Goal: Obtain resource: Download file/media

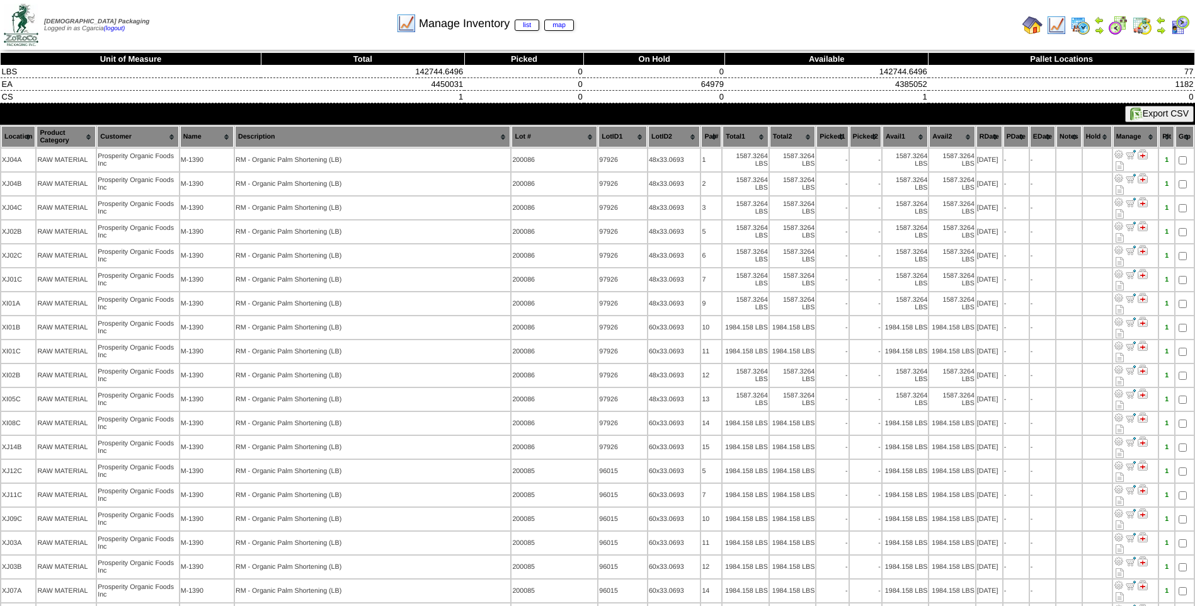
click at [1056, 31] on img at bounding box center [1057, 25] width 20 height 20
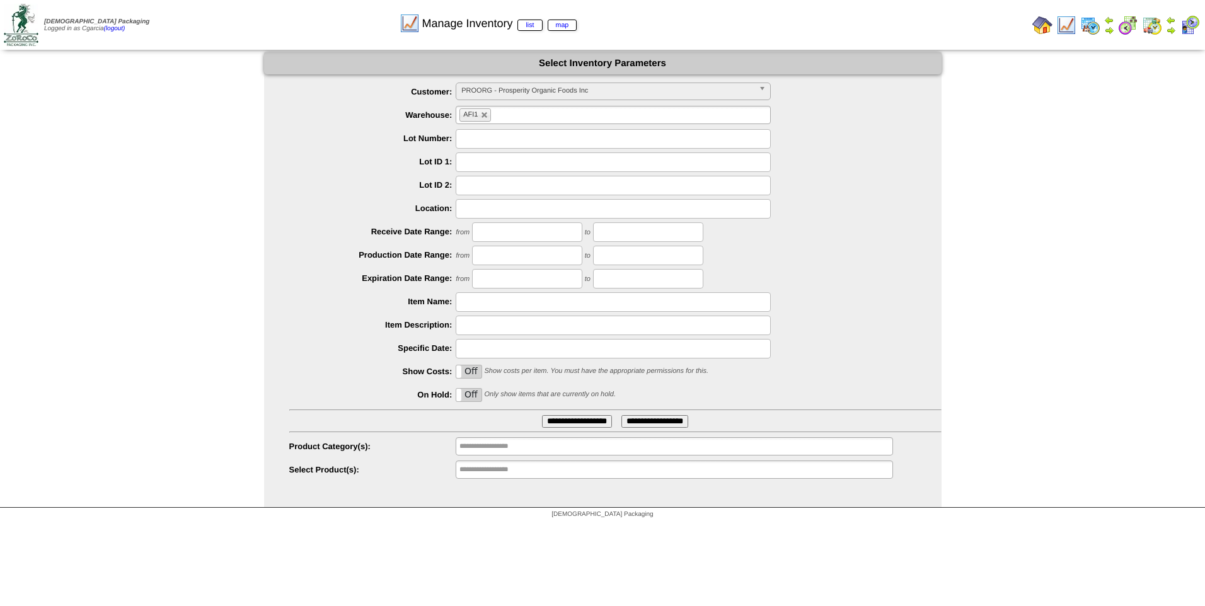
click at [479, 396] on label "Off" at bounding box center [468, 395] width 25 height 13
click at [484, 115] on link at bounding box center [485, 116] width 8 height 8
type input "**********"
click at [493, 100] on div "PROORG - Prosperity Organic Foods Inc" at bounding box center [613, 92] width 315 height 18
click at [496, 94] on span "PROORG - Prosperity Organic Foods Inc" at bounding box center [607, 90] width 292 height 15
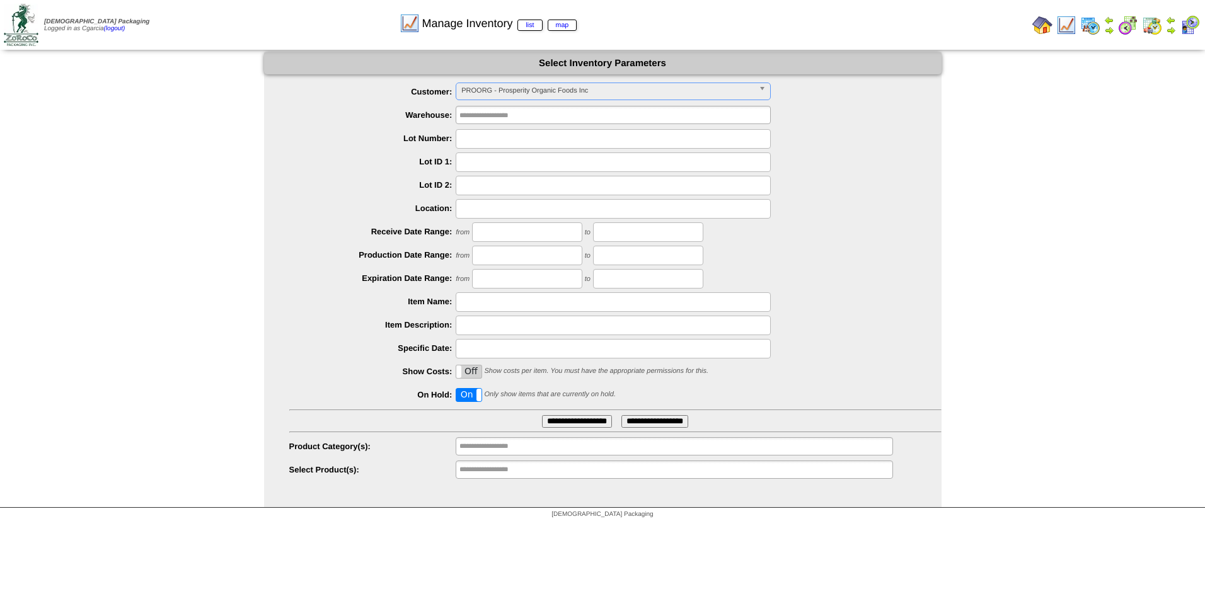
click at [496, 94] on span "PROORG - Prosperity Organic Foods Inc" at bounding box center [607, 90] width 292 height 15
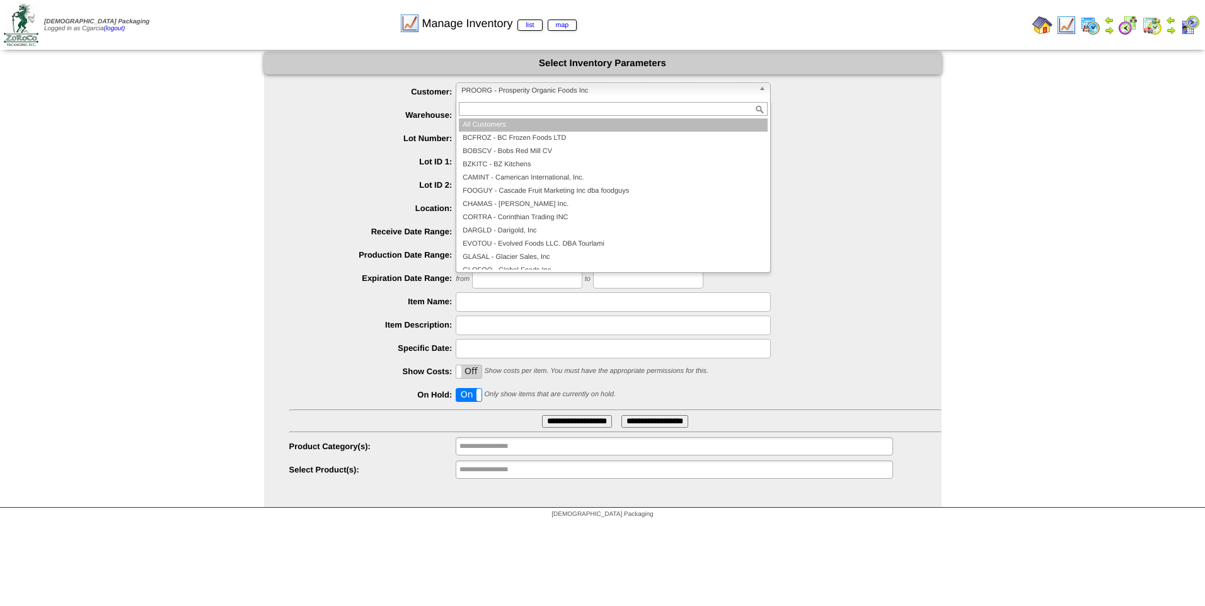
click at [490, 125] on li "All Customers" at bounding box center [613, 124] width 309 height 13
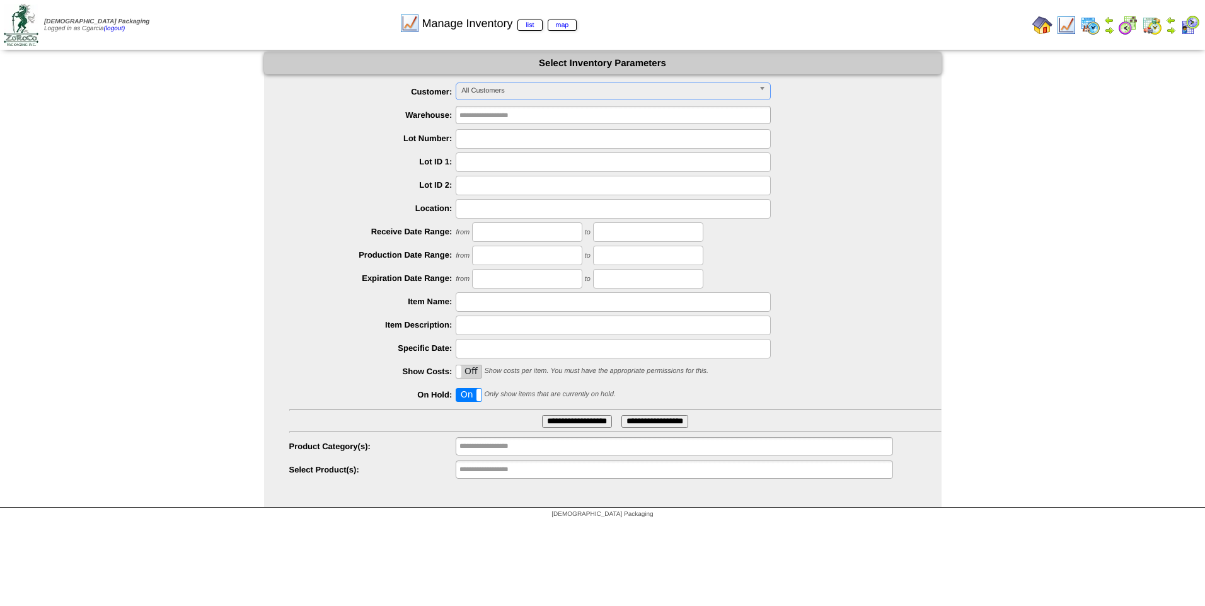
click at [557, 416] on input "**********" at bounding box center [577, 421] width 70 height 13
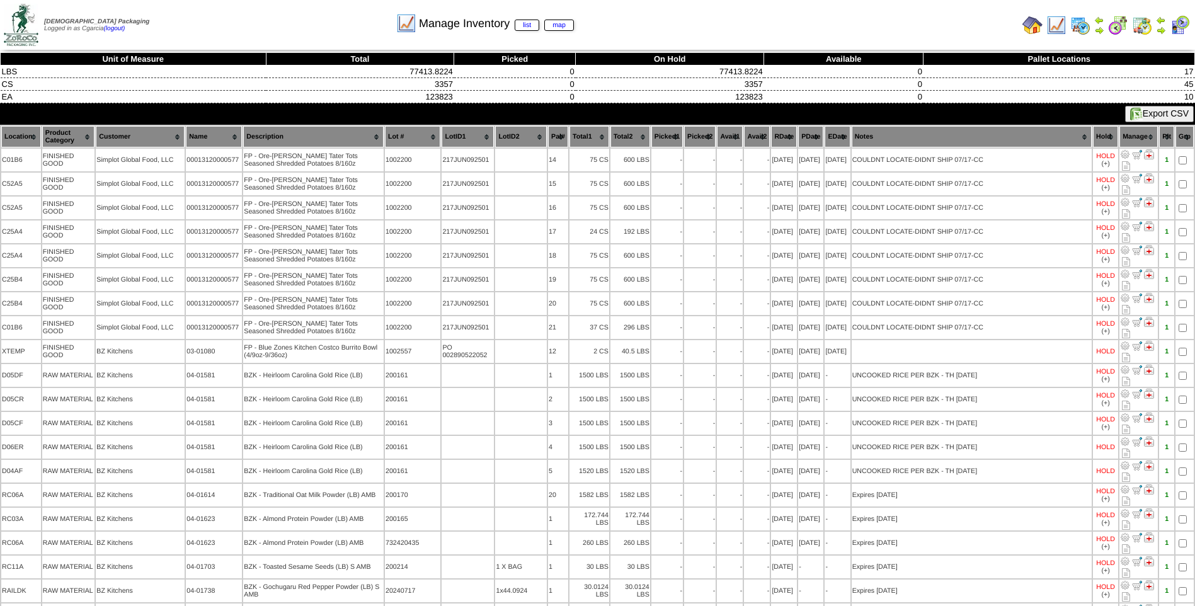
click at [1141, 113] on button "Export CSV" at bounding box center [1159, 114] width 69 height 16
click at [1062, 28] on img at bounding box center [1057, 25] width 20 height 20
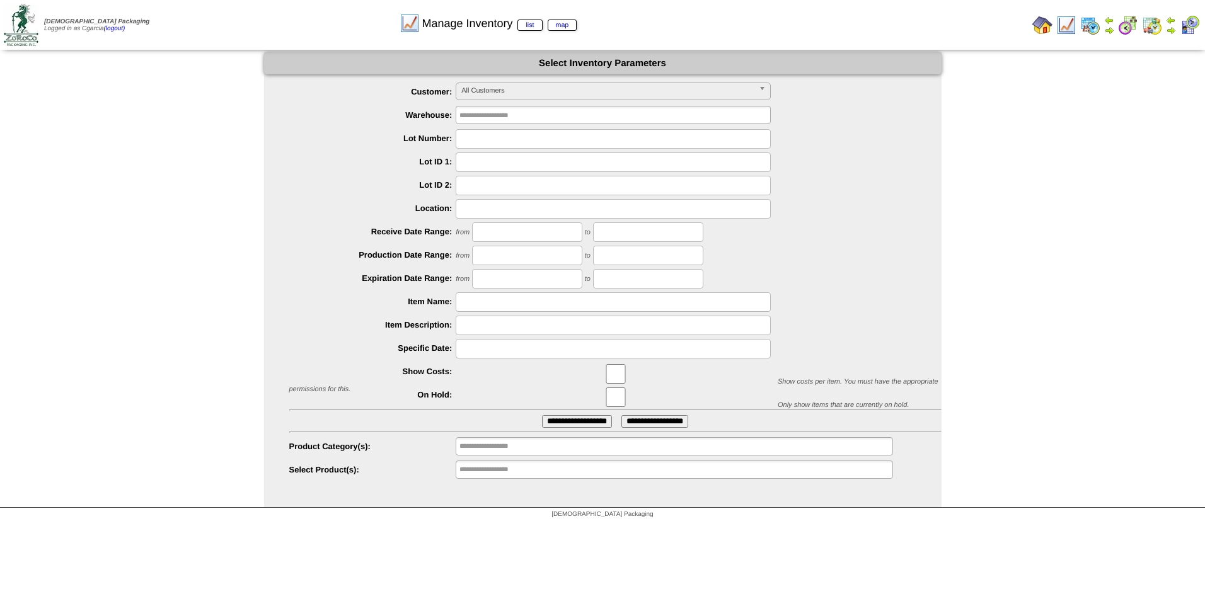
click at [515, 98] on span "All Customers" at bounding box center [607, 90] width 292 height 15
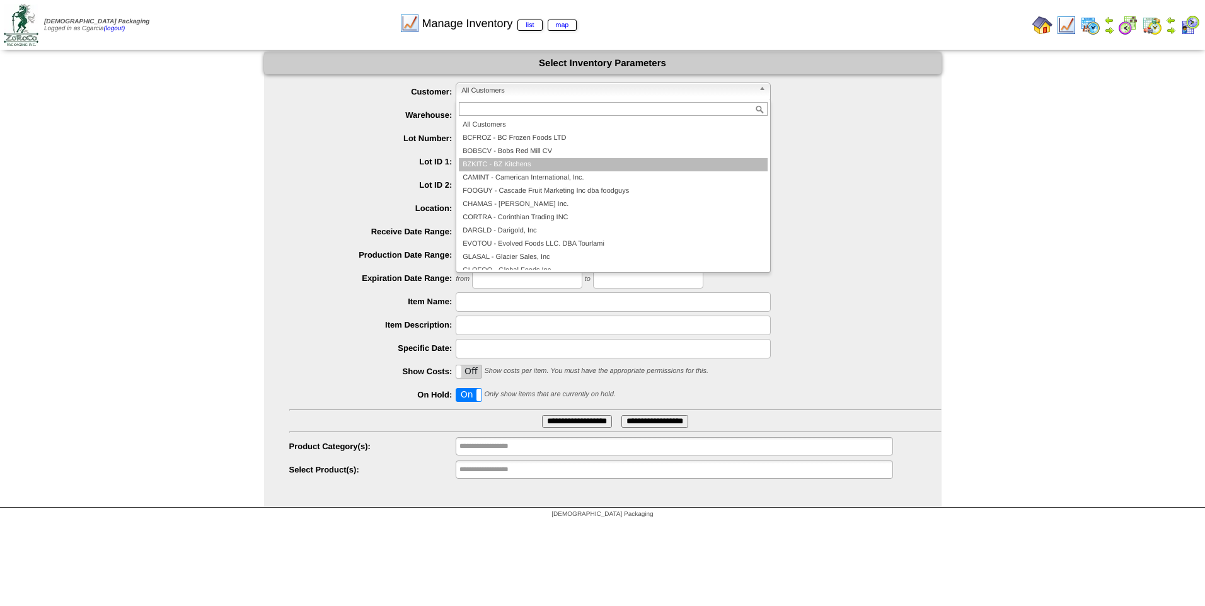
click at [536, 165] on li "BZKITC - BZ Kitchens" at bounding box center [613, 164] width 309 height 13
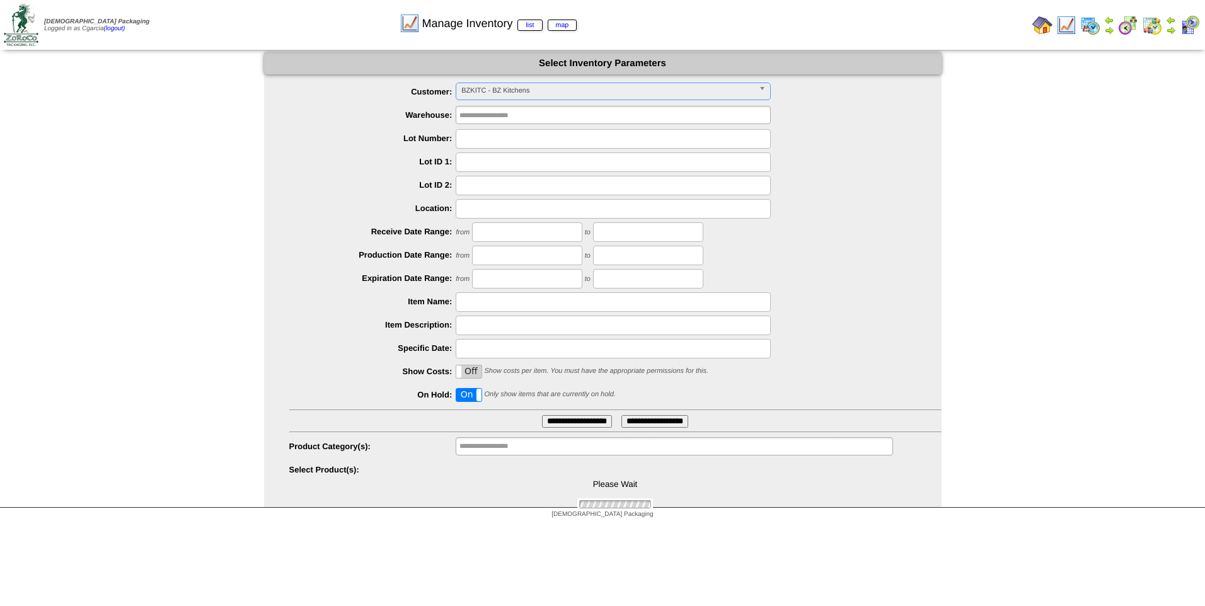
click at [469, 395] on label "On" at bounding box center [468, 395] width 25 height 13
click at [507, 448] on input "text" at bounding box center [499, 447] width 81 height 16
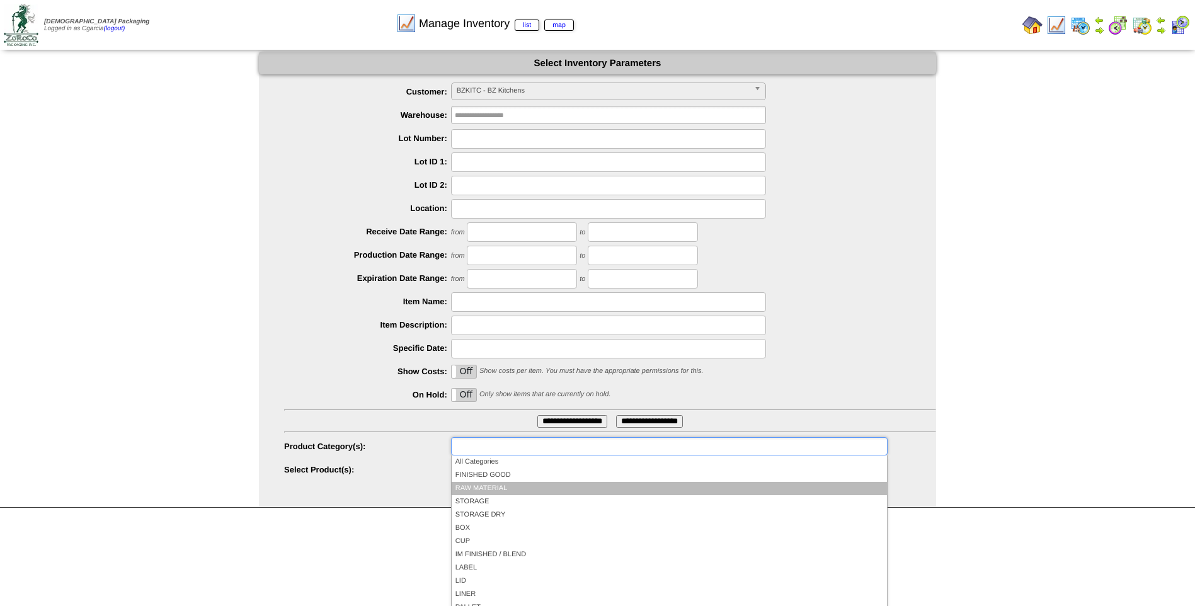
click at [510, 483] on li "RAW MATERIAL" at bounding box center [669, 488] width 435 height 13
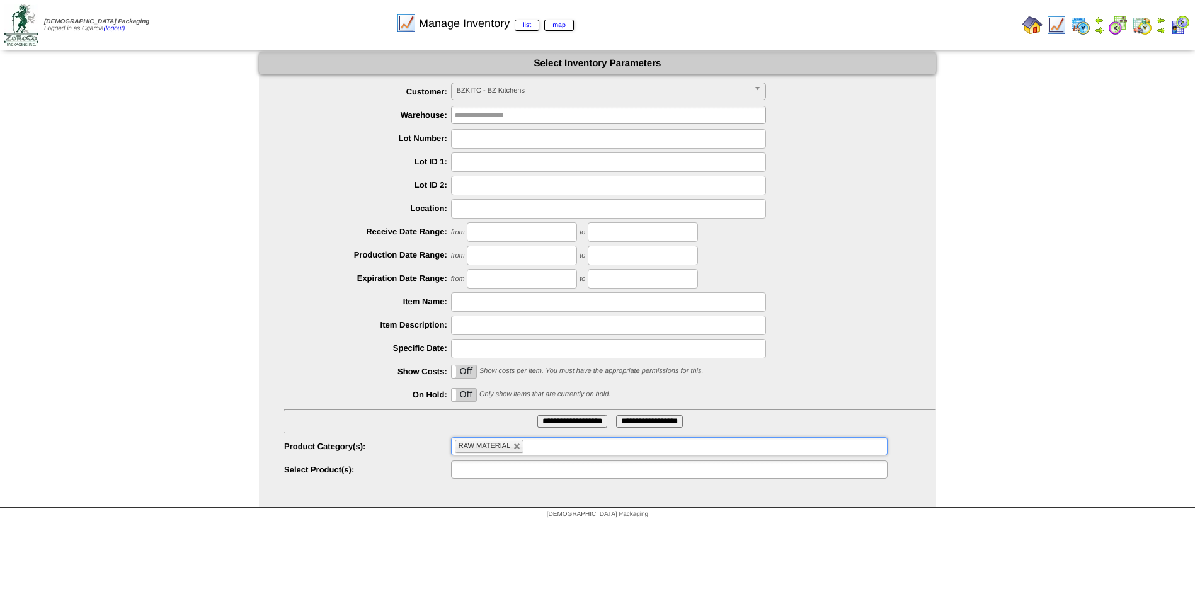
click at [504, 471] on input "text" at bounding box center [495, 470] width 81 height 16
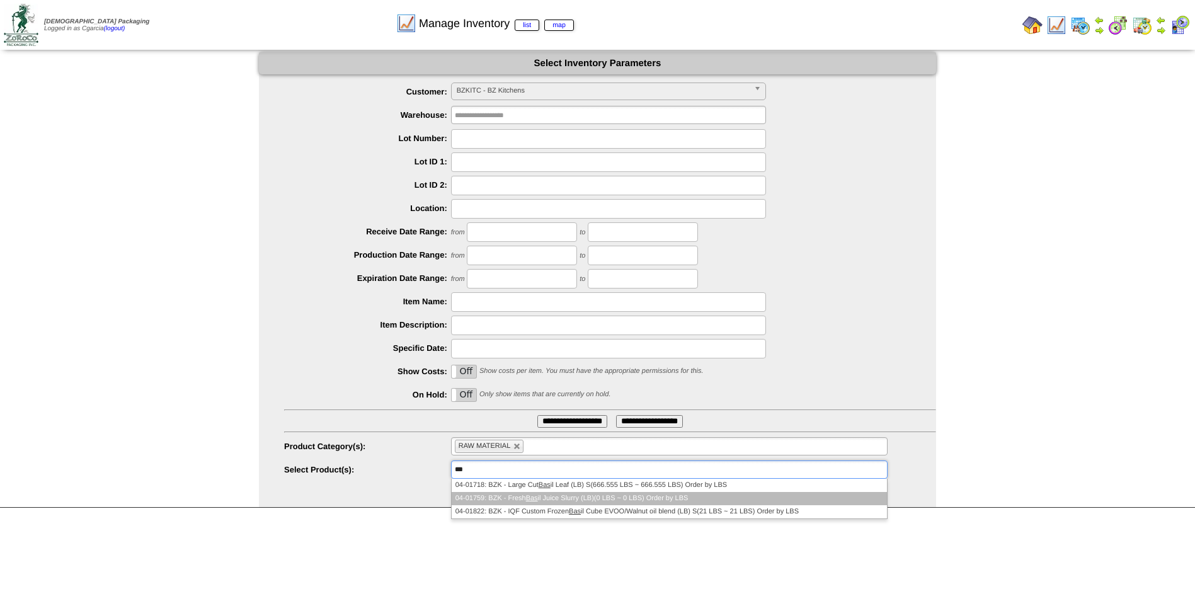
type input "***"
click at [527, 497] on li "04-01759: BZK - Fresh Bas il Juice Slurry (LB)(0 LBS ~ 0 LBS) Order by LBS" at bounding box center [669, 498] width 435 height 13
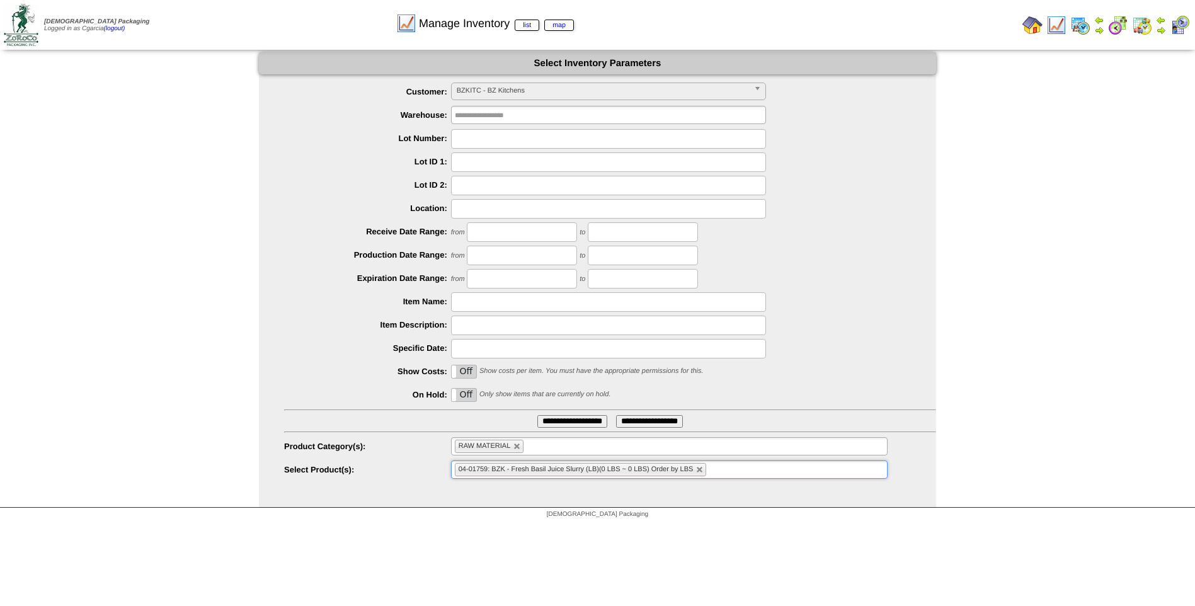
click at [788, 472] on ul "04-01759: BZK - Fresh Basil Juice Slurry (LB)(0 LBS ~ 0 LBS) Order by LBS" at bounding box center [669, 470] width 437 height 18
type input "***"
click at [837, 364] on div "On Off Show costs per item. You must have the appropriate permissions for this." at bounding box center [610, 372] width 652 height 20
